Goal: Browse casually: Explore the website without a specific task or goal

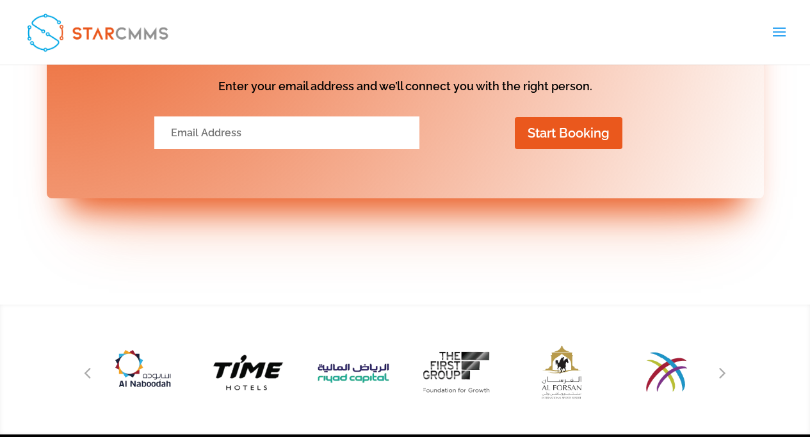
scroll to position [5951, 0]
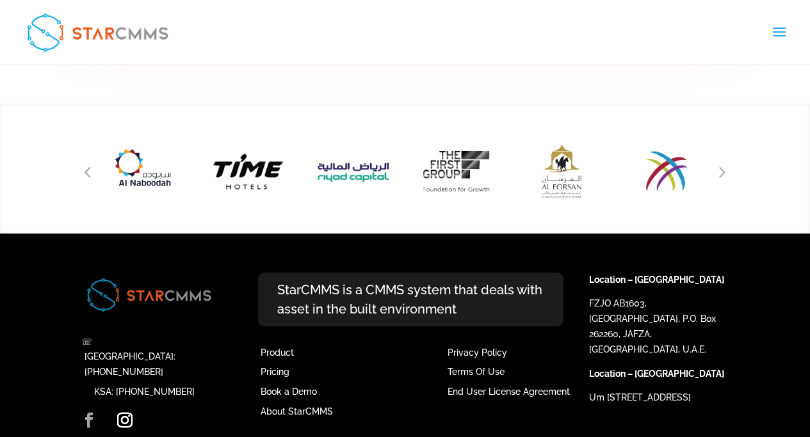
click at [89, 413] on link "Facebook" at bounding box center [88, 421] width 15 height 17
